Goal: Task Accomplishment & Management: Use online tool/utility

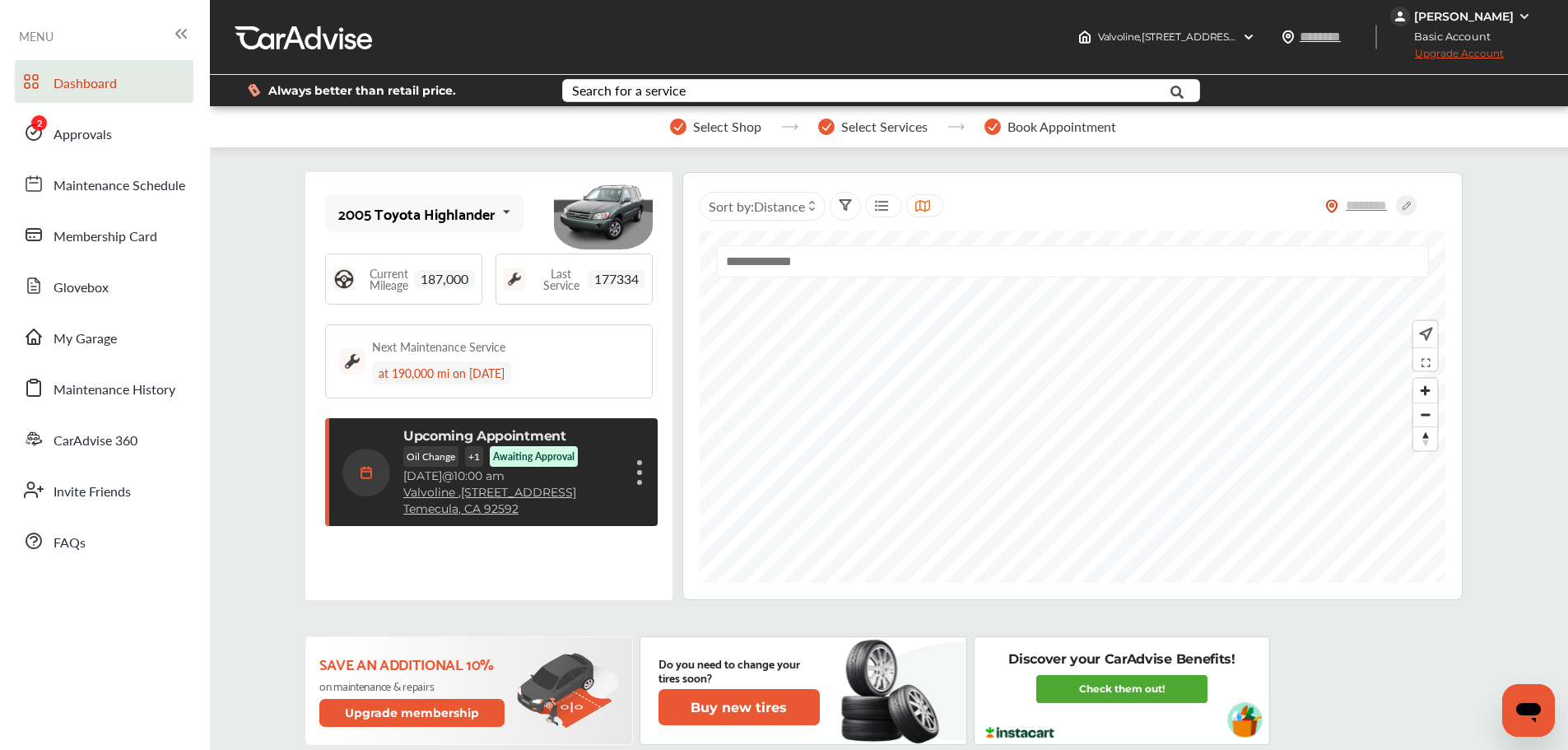
click at [70, 100] on link "Dashboard" at bounding box center [104, 81] width 178 height 43
click at [78, 126] on span "Approvals" at bounding box center [82, 135] width 58 height 21
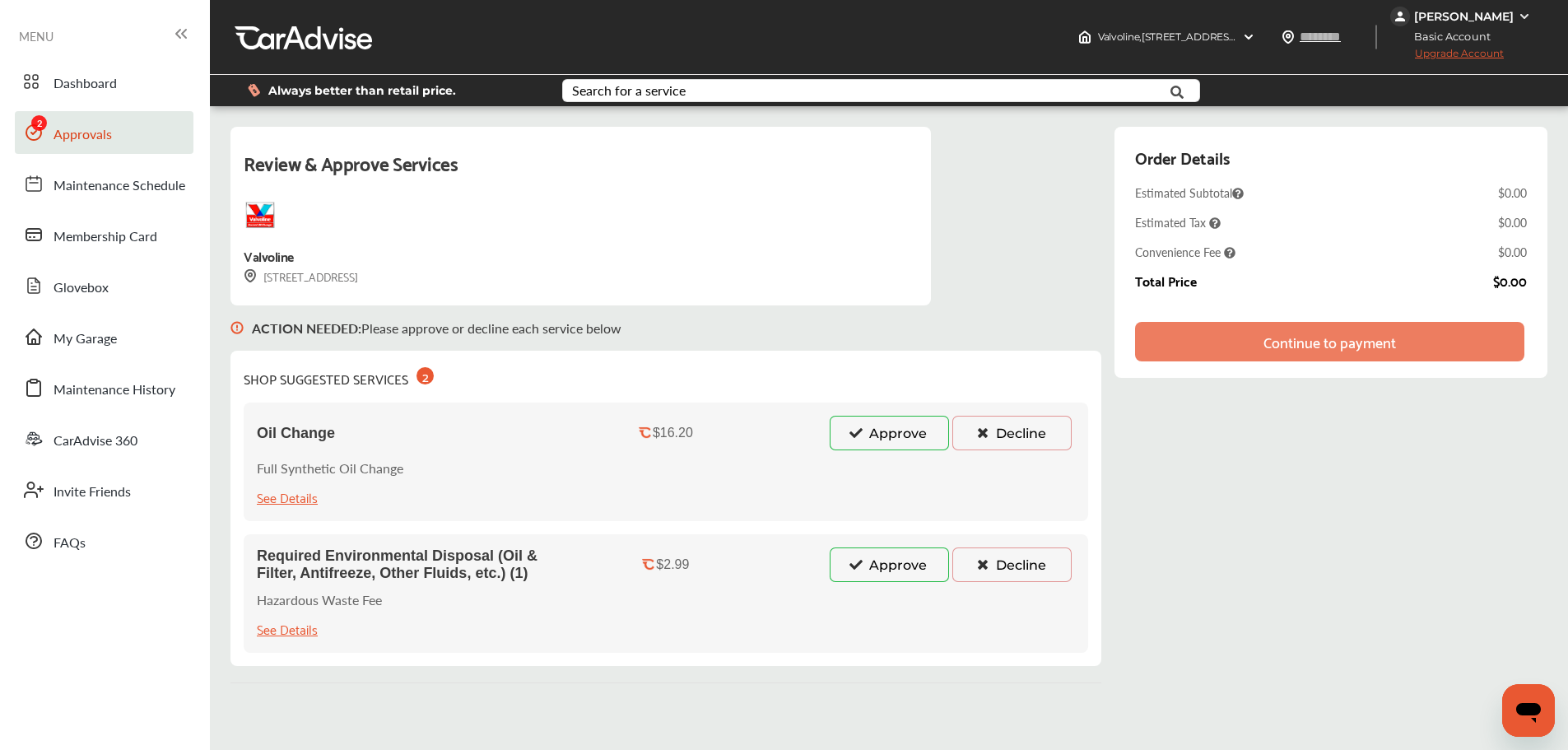
click at [903, 585] on div "Required Environmental Disposal (Oil & Filter, Antifreeze, Other Fluids, etc.) …" at bounding box center [665, 593] width 844 height 119
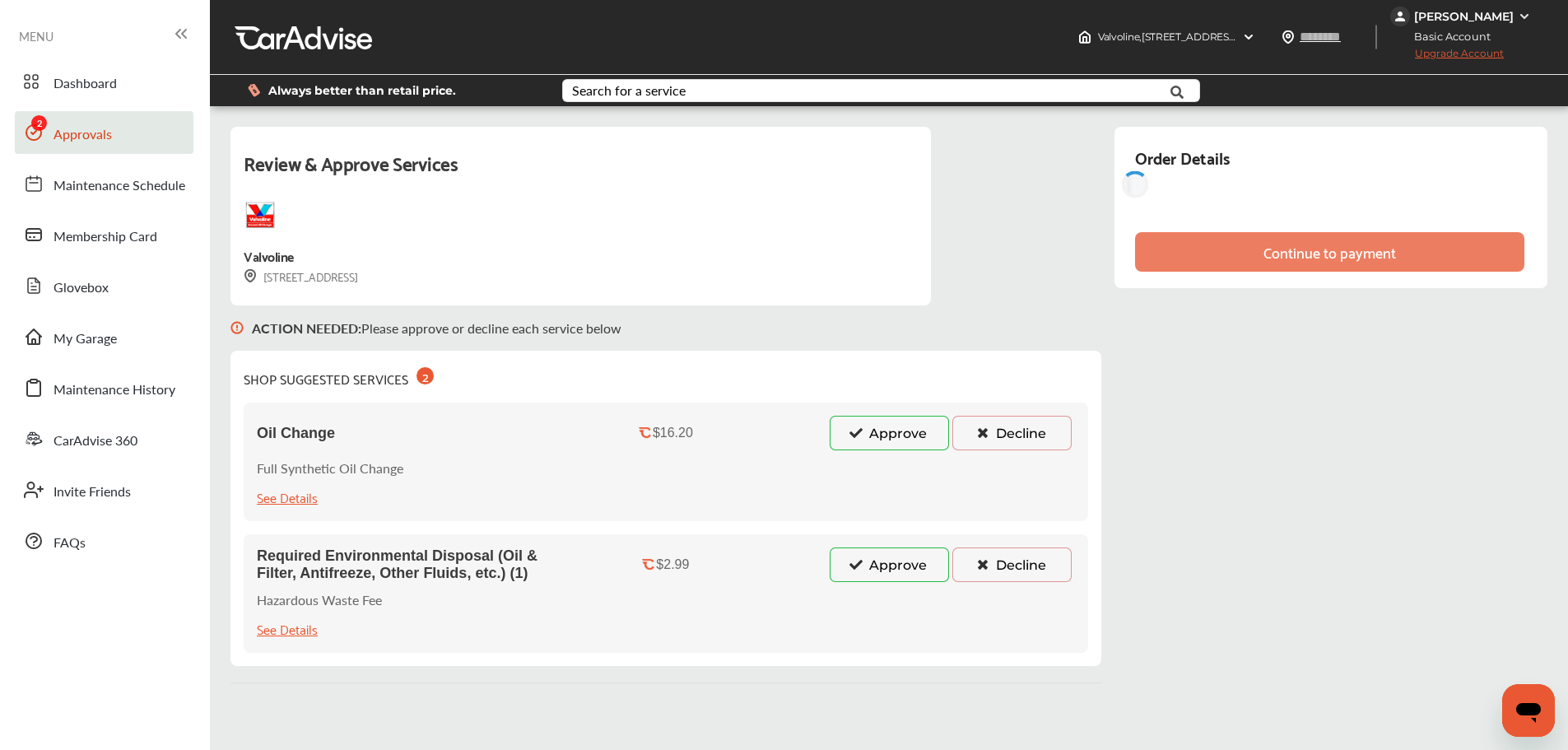
click at [902, 559] on button "Approve" at bounding box center [890, 564] width 120 height 35
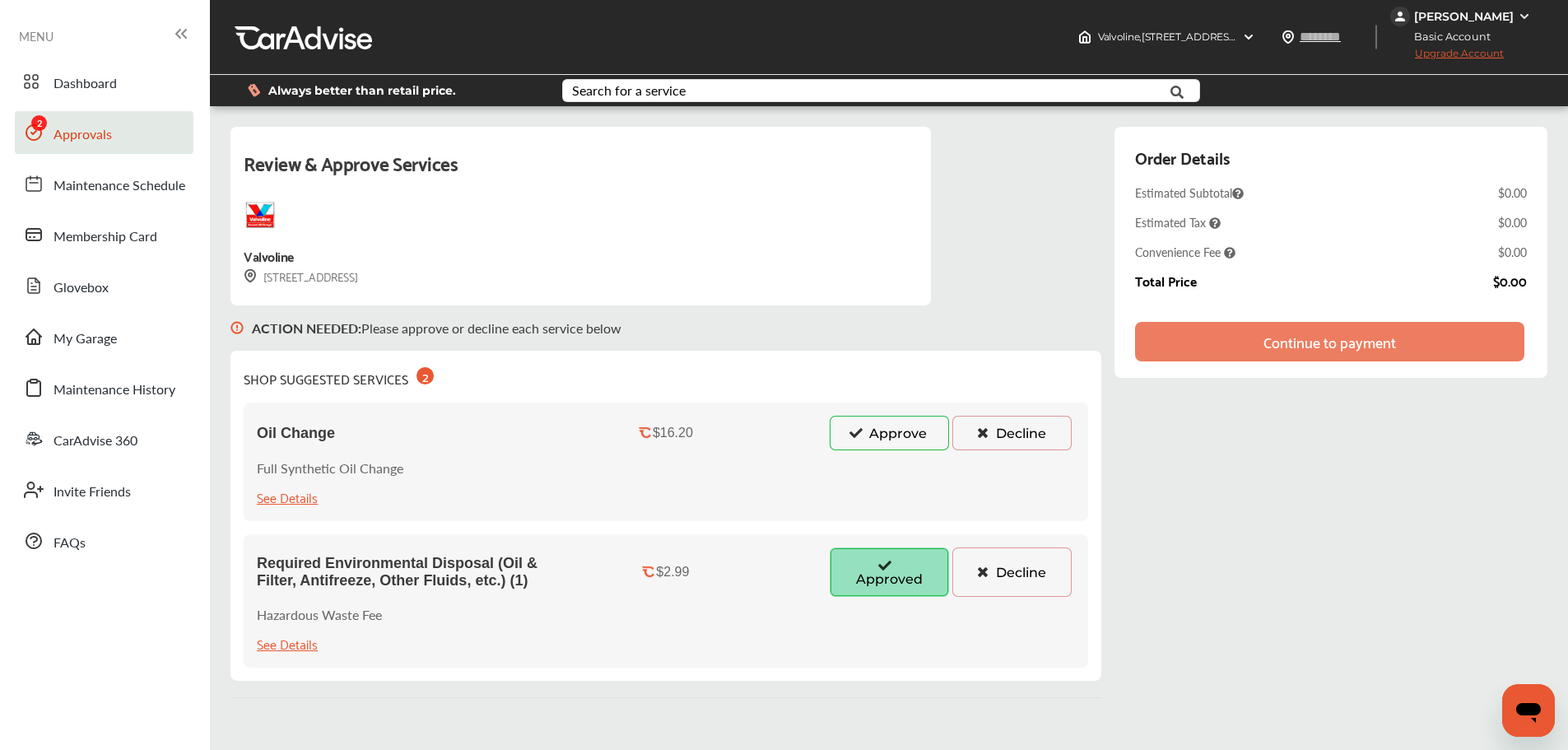
click at [906, 433] on button "Approve" at bounding box center [890, 433] width 120 height 35
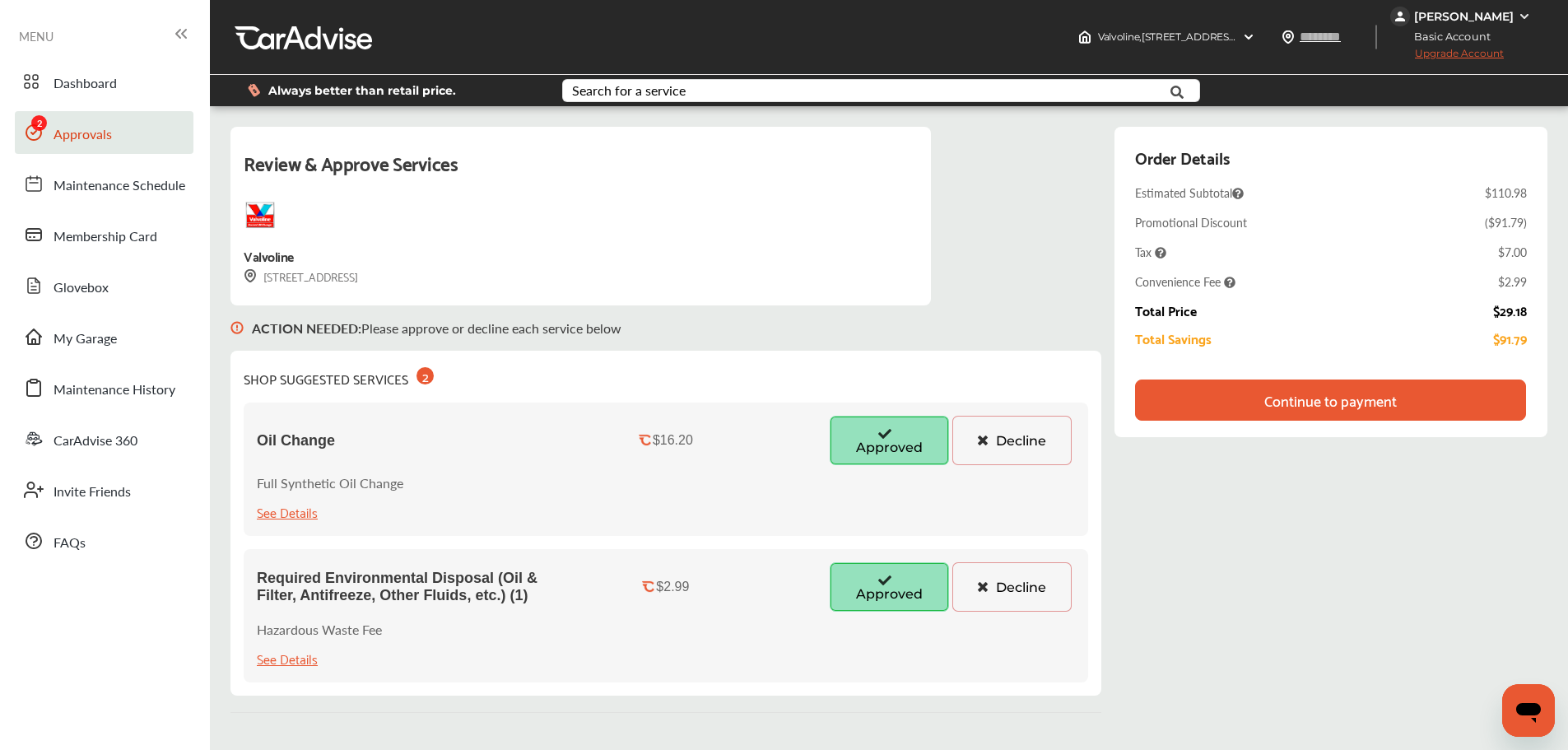
click at [1161, 405] on div "Continue to payment" at bounding box center [1330, 400] width 391 height 41
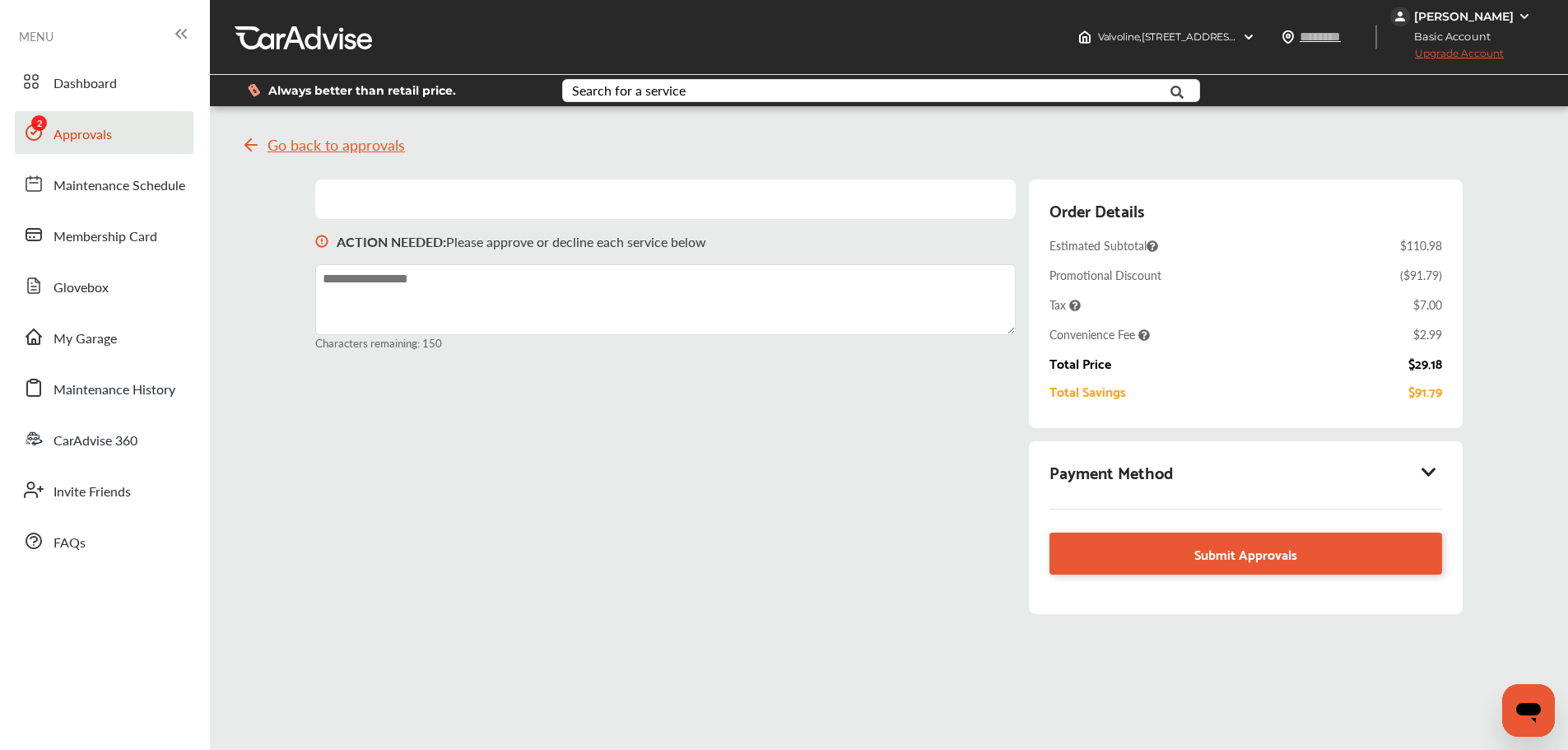
click at [1140, 476] on div "Payment Method" at bounding box center [1245, 471] width 391 height 28
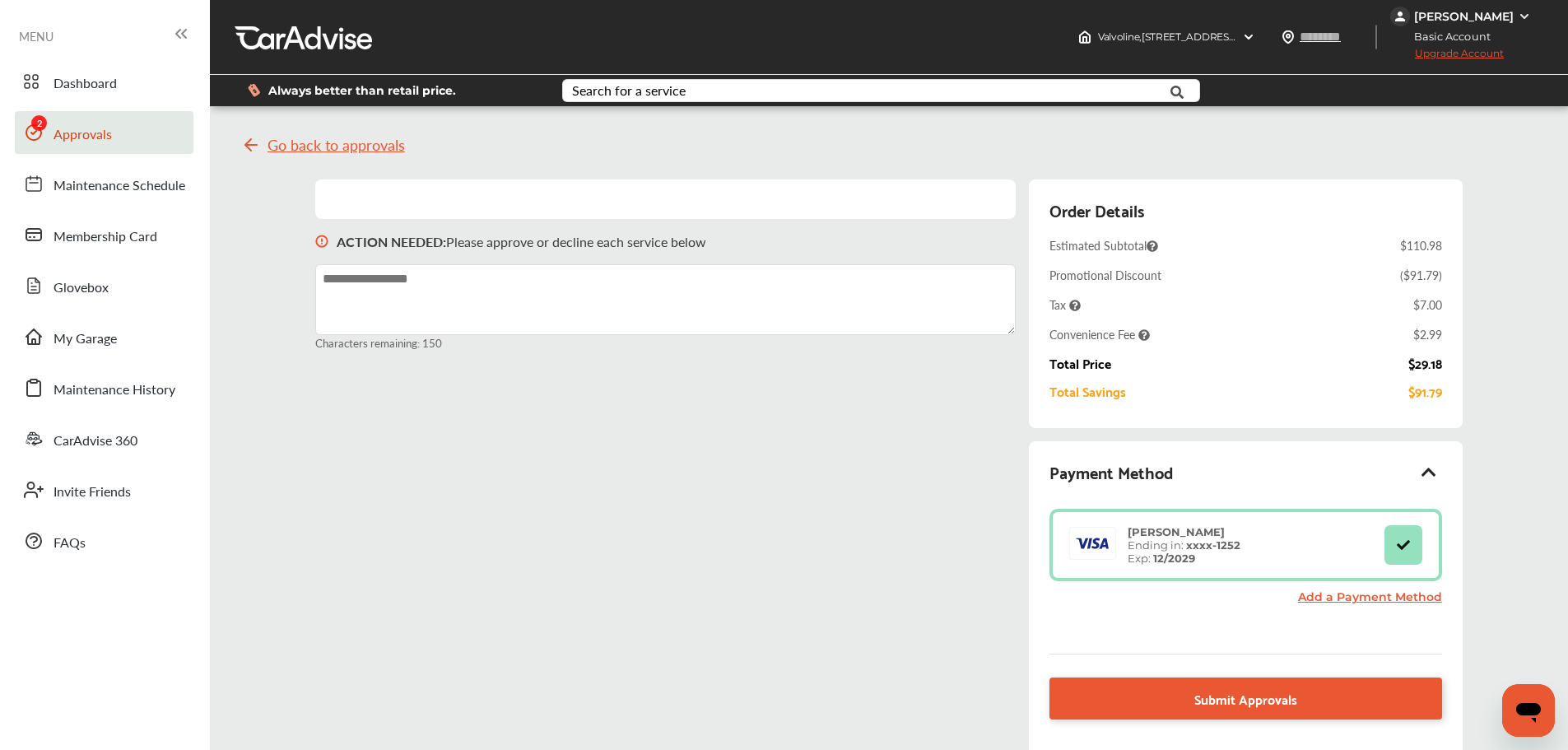
click at [1470, 23] on div "[PERSON_NAME]" at bounding box center [1464, 17] width 99 height 15
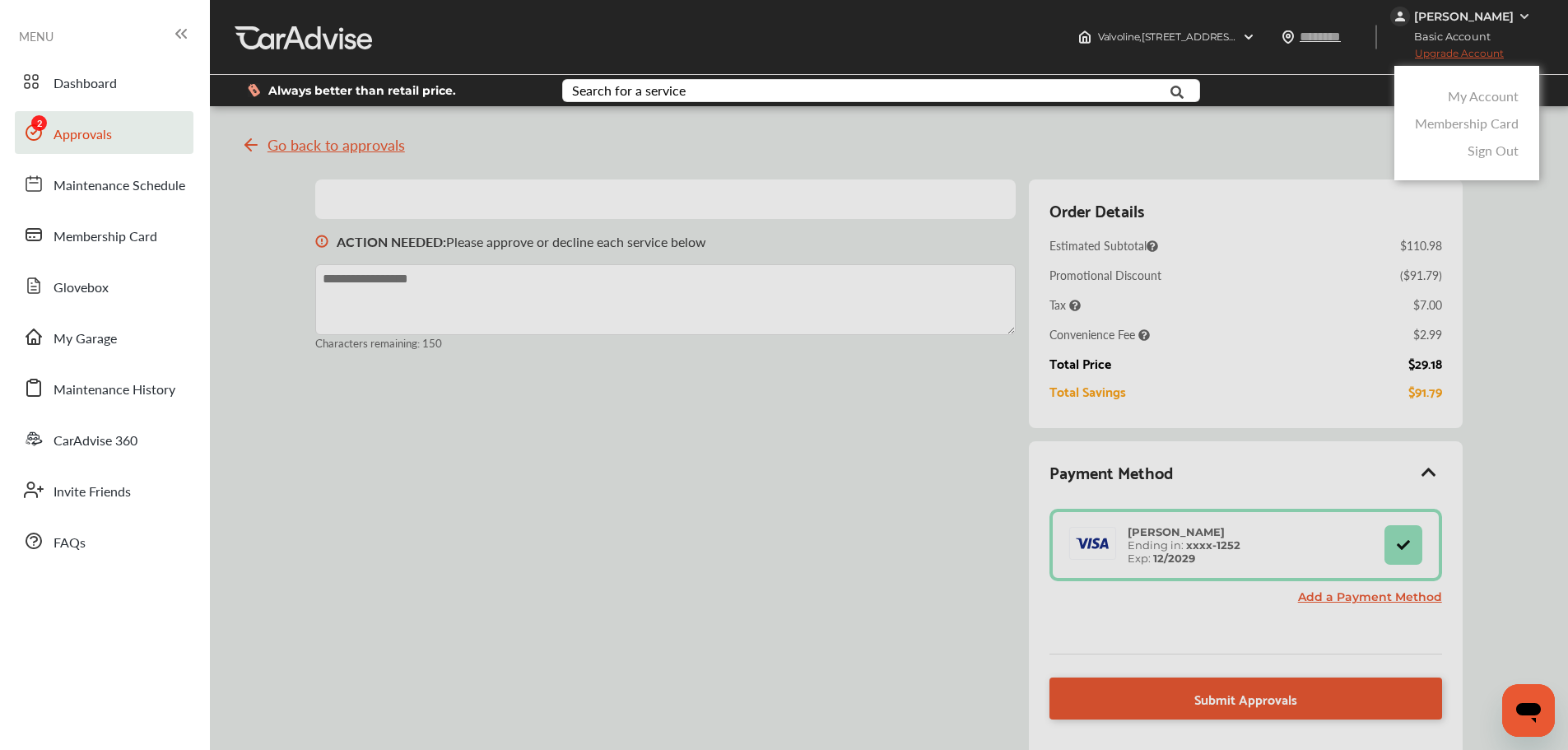
click at [1487, 99] on link "My Account" at bounding box center [1483, 96] width 71 height 19
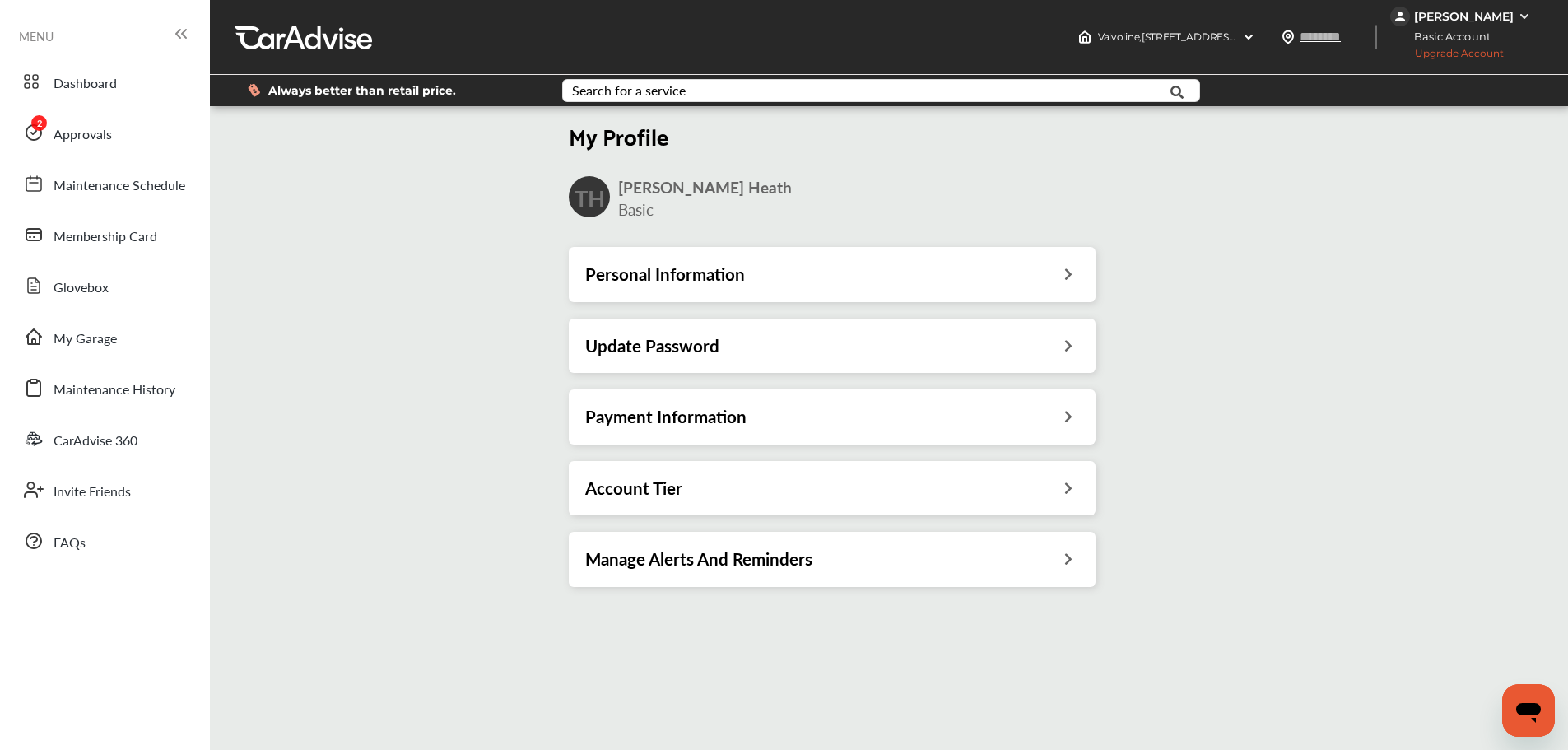
click at [841, 438] on div "Payment Information" at bounding box center [832, 416] width 527 height 55
click at [840, 417] on div "Payment Information" at bounding box center [832, 416] width 494 height 21
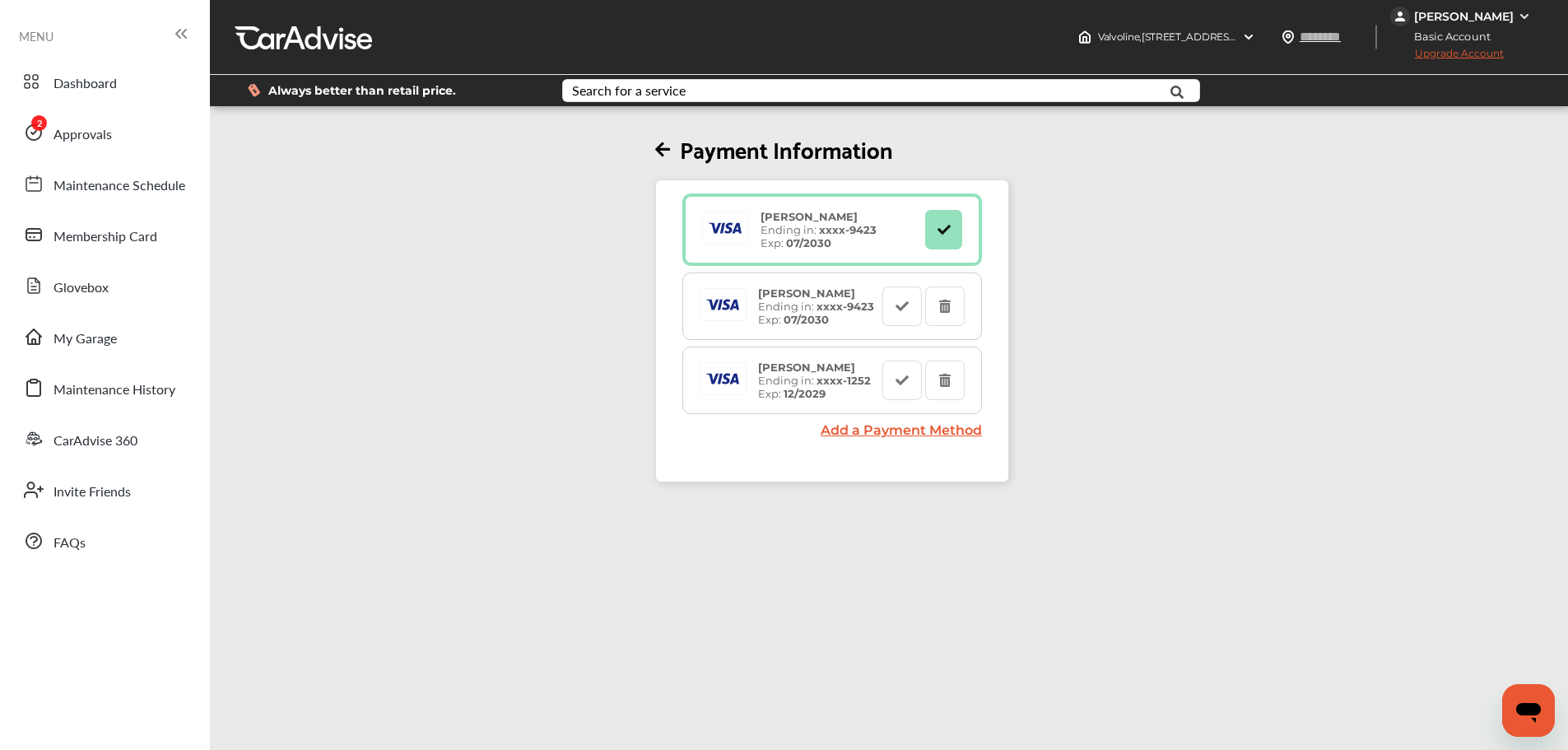
click at [138, 138] on link "Approvals" at bounding box center [104, 132] width 178 height 43
